Goal: Information Seeking & Learning: Learn about a topic

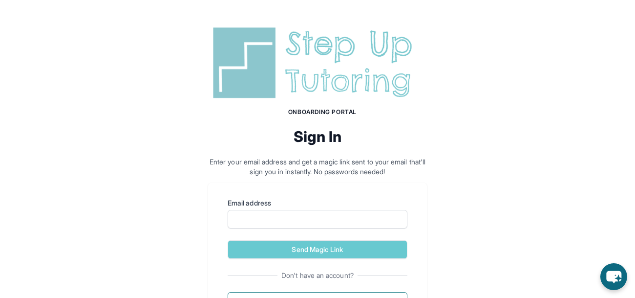
click at [291, 204] on label "Email address" at bounding box center [318, 203] width 180 height 10
click at [291, 210] on input "Email address" at bounding box center [318, 219] width 180 height 19
click at [292, 213] on input "Email address" at bounding box center [318, 219] width 180 height 19
type input "**********"
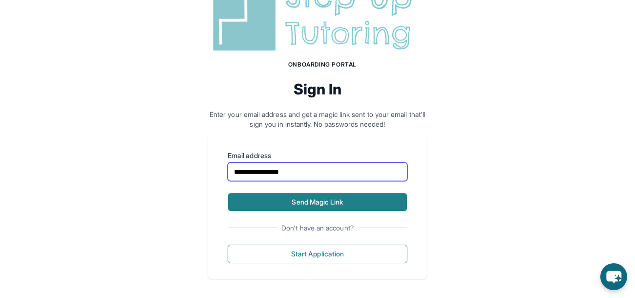
scroll to position [50, 0]
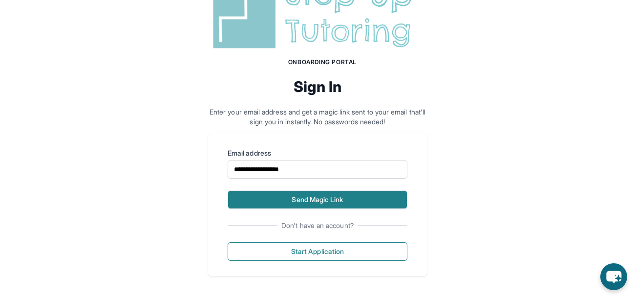
click at [309, 200] on button "Send Magic Link" at bounding box center [318, 199] width 180 height 19
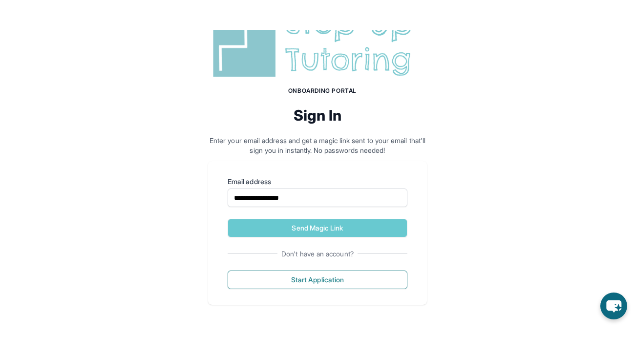
scroll to position [38, 0]
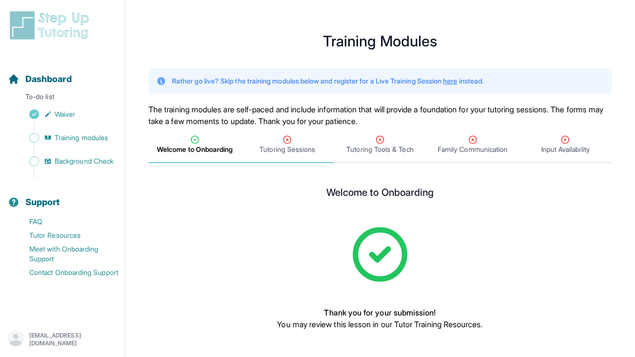
scroll to position [41, 0]
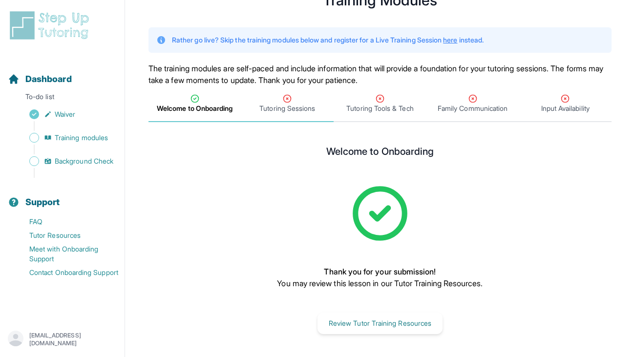
click at [279, 99] on div "Tutoring Sessions" at bounding box center [287, 104] width 89 height 20
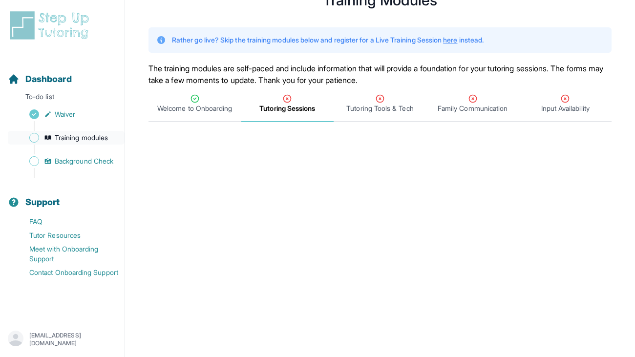
click at [62, 135] on span "Training modules" at bounding box center [81, 138] width 53 height 10
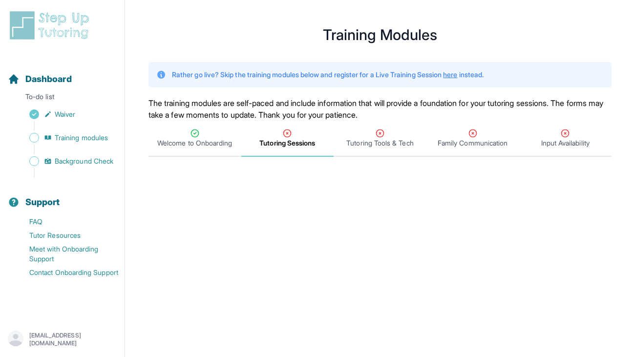
scroll to position [0, 0]
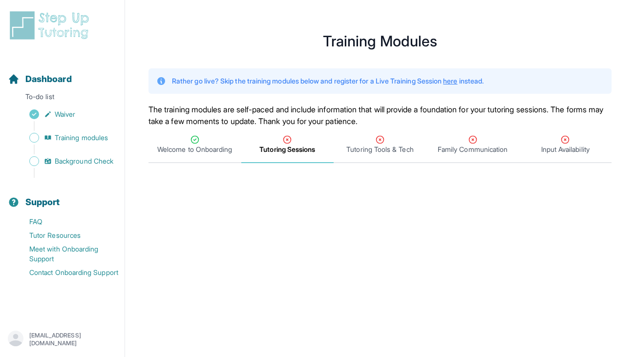
click at [288, 150] on span "Tutoring Sessions" at bounding box center [287, 150] width 56 height 10
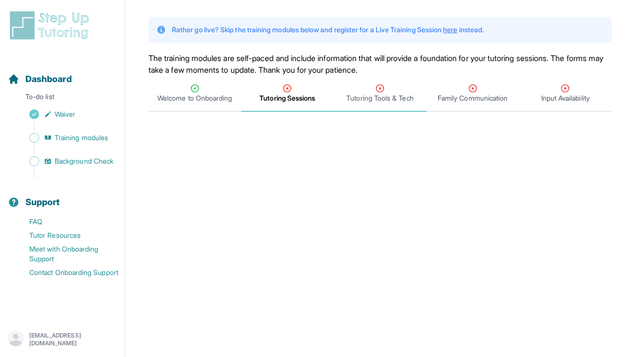
scroll to position [47, 0]
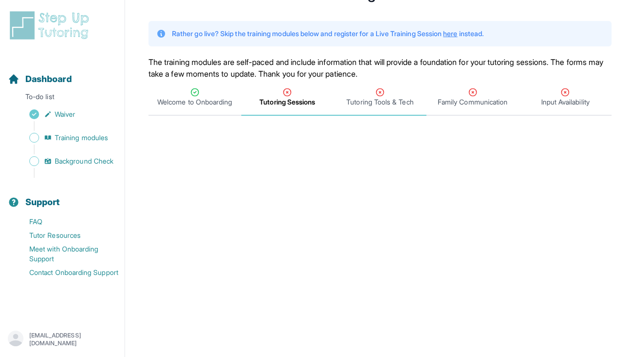
click at [382, 107] on span "Tutoring Tools & Tech" at bounding box center [379, 102] width 67 height 10
click at [278, 90] on div "Tutoring Sessions" at bounding box center [287, 97] width 89 height 20
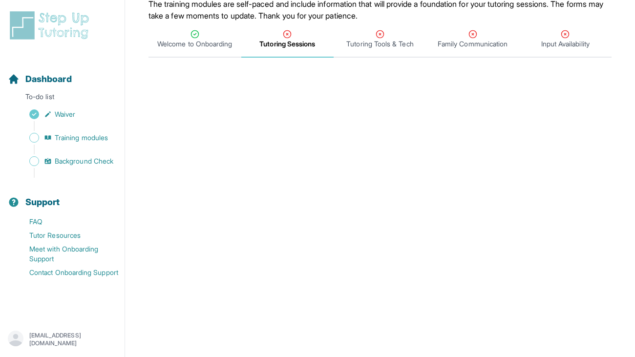
click at [284, 45] on span "Tutoring Sessions" at bounding box center [287, 44] width 56 height 10
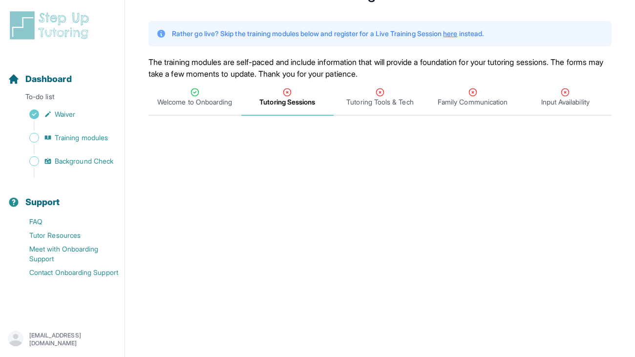
scroll to position [44, 0]
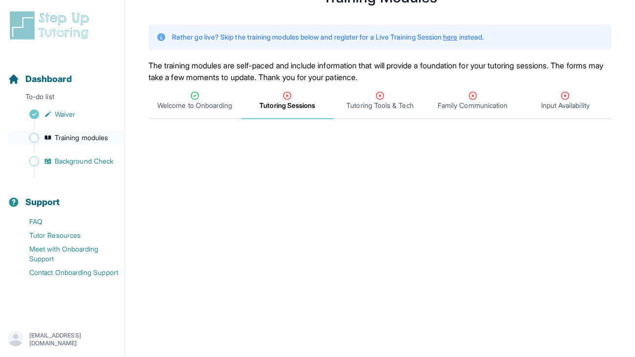
click at [71, 136] on span "Training modules" at bounding box center [81, 138] width 53 height 10
click at [302, 106] on span "Tutoring Sessions" at bounding box center [287, 106] width 56 height 10
click at [292, 105] on span "Tutoring Sessions" at bounding box center [287, 106] width 56 height 10
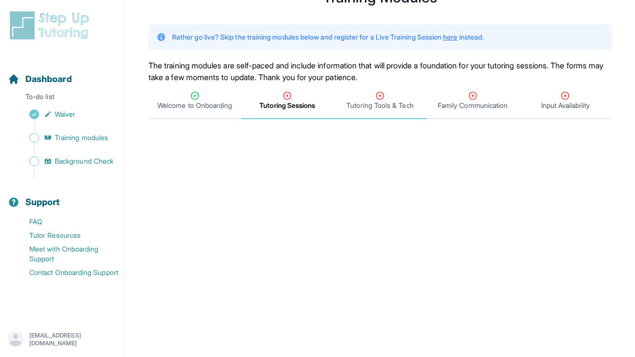
click at [366, 108] on span "Tutoring Tools & Tech" at bounding box center [379, 106] width 67 height 10
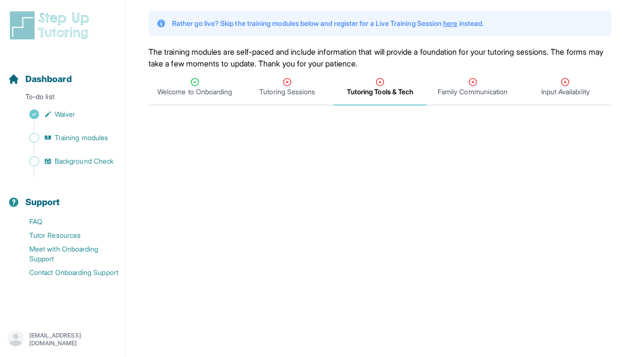
scroll to position [0, 0]
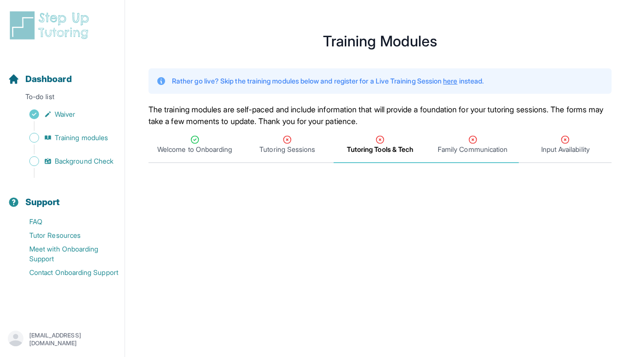
click at [476, 150] on span "Family Communication" at bounding box center [473, 150] width 70 height 10
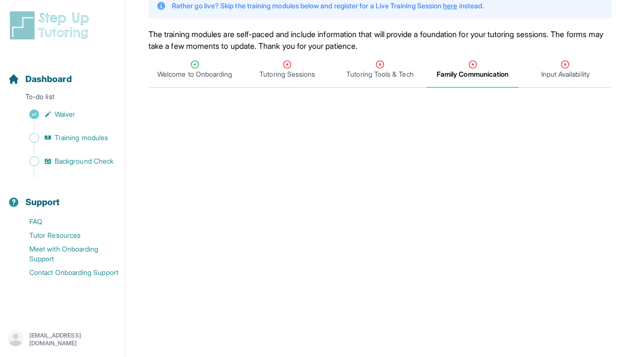
scroll to position [76, 0]
click at [377, 63] on icon "Tabs" at bounding box center [380, 64] width 10 height 10
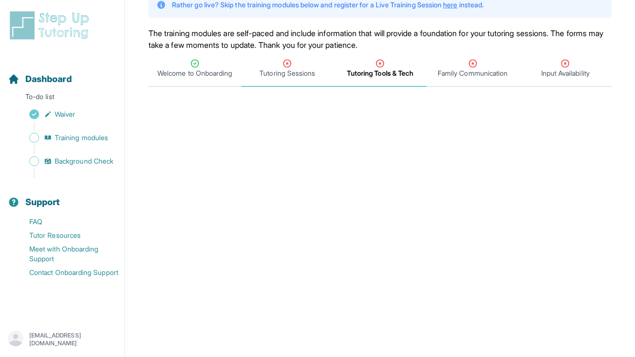
click at [296, 73] on span "Tutoring Sessions" at bounding box center [287, 73] width 56 height 10
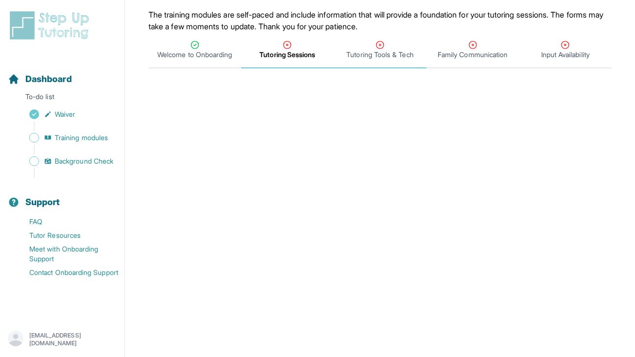
scroll to position [94, 0]
click at [394, 57] on span "Tutoring Tools & Tech" at bounding box center [379, 56] width 67 height 10
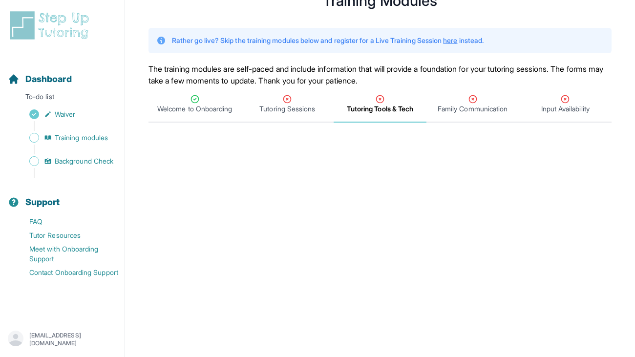
scroll to position [38, 0]
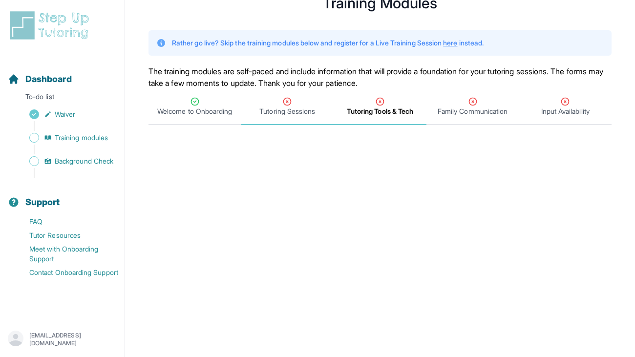
click at [301, 108] on span "Tutoring Sessions" at bounding box center [287, 112] width 56 height 10
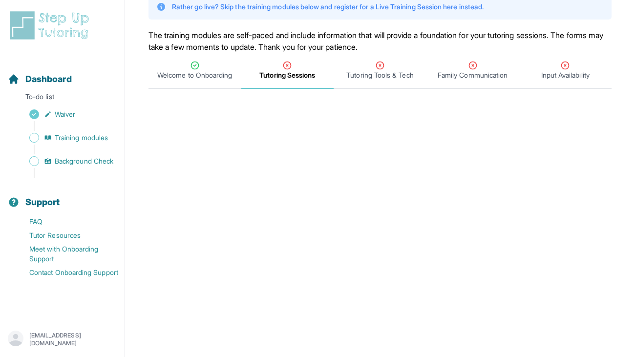
scroll to position [73, 0]
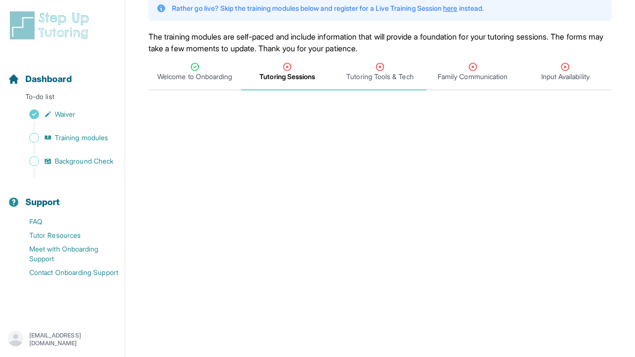
click at [396, 87] on span "Tutoring Tools & Tech" at bounding box center [380, 72] width 93 height 36
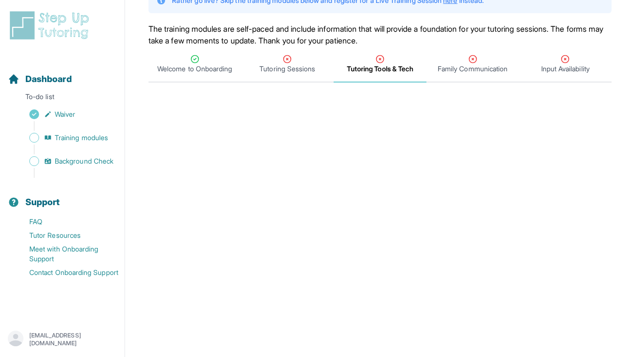
scroll to position [86, 0]
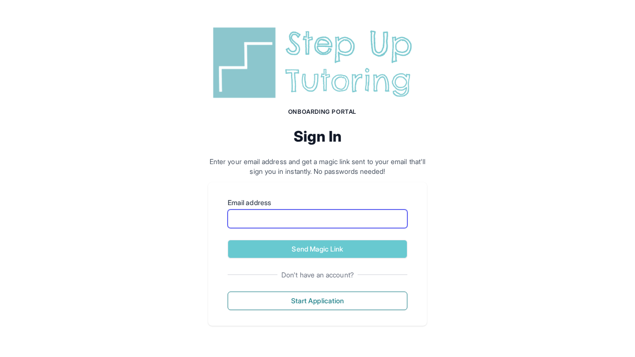
click at [285, 215] on input "Email address" at bounding box center [318, 219] width 180 height 19
type input "**********"
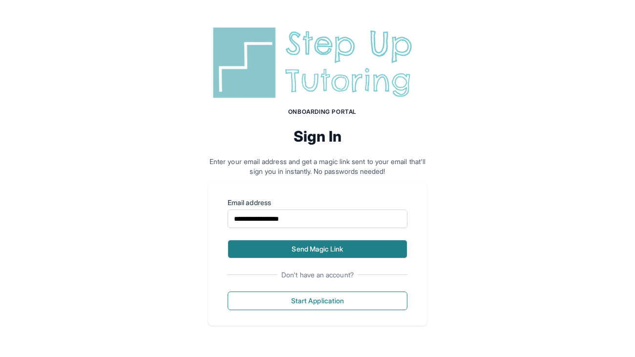
click at [297, 247] on button "Send Magic Link" at bounding box center [318, 249] width 180 height 19
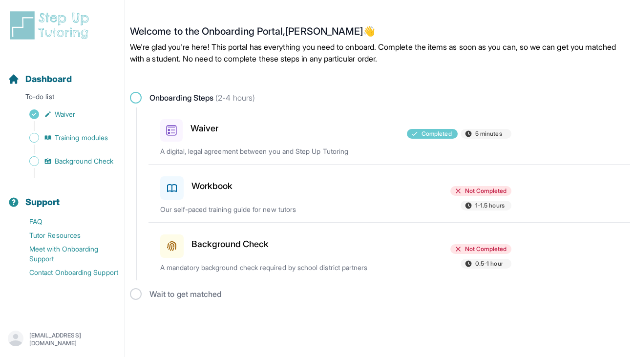
click at [194, 205] on p "Our self-paced training guide for new tutors" at bounding box center [274, 210] width 229 height 10
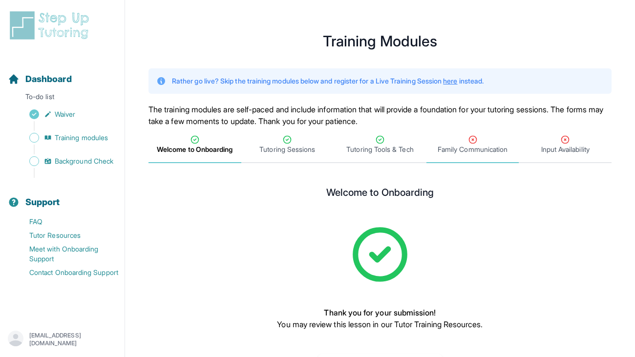
click at [446, 150] on span "Family Communication" at bounding box center [473, 150] width 70 height 10
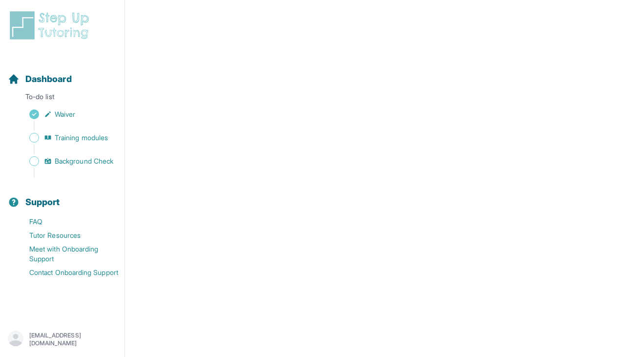
scroll to position [421, 0]
